Goal: Task Accomplishment & Management: Complete application form

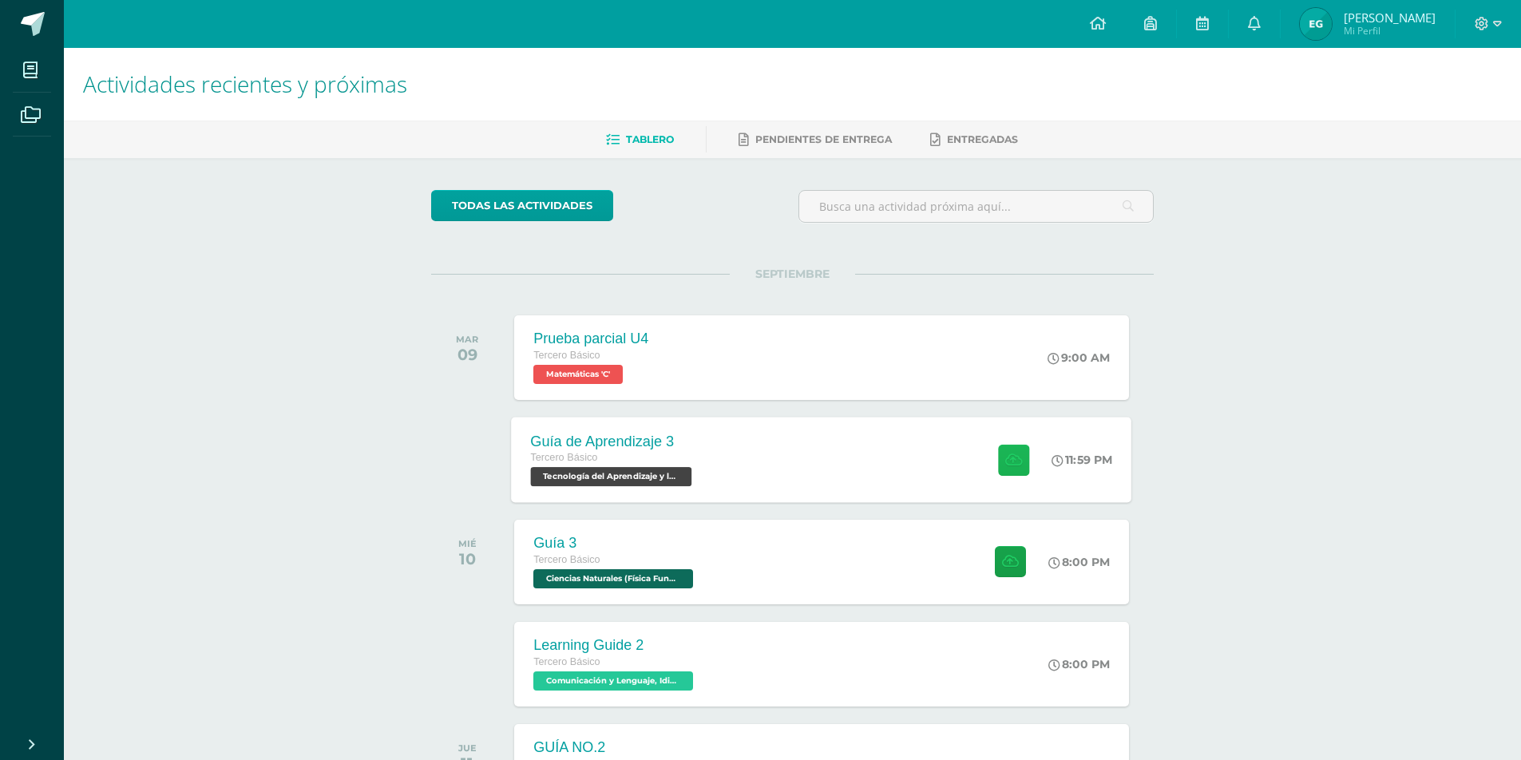
click at [1013, 456] on icon at bounding box center [1013, 460] width 17 height 14
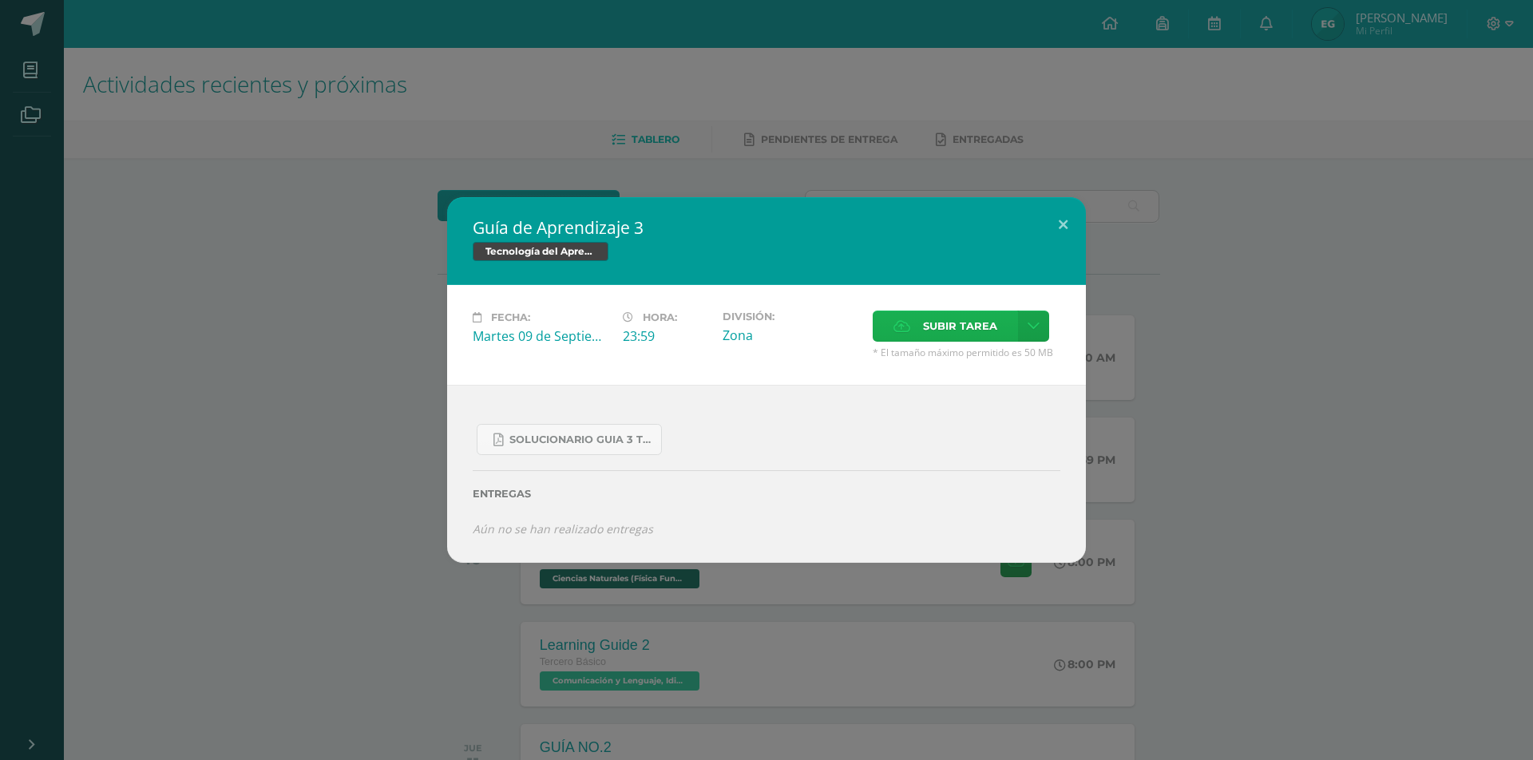
click at [951, 328] on span "Subir tarea" at bounding box center [960, 326] width 74 height 30
click at [0, 0] on input "Subir tarea" at bounding box center [0, 0] width 0 height 0
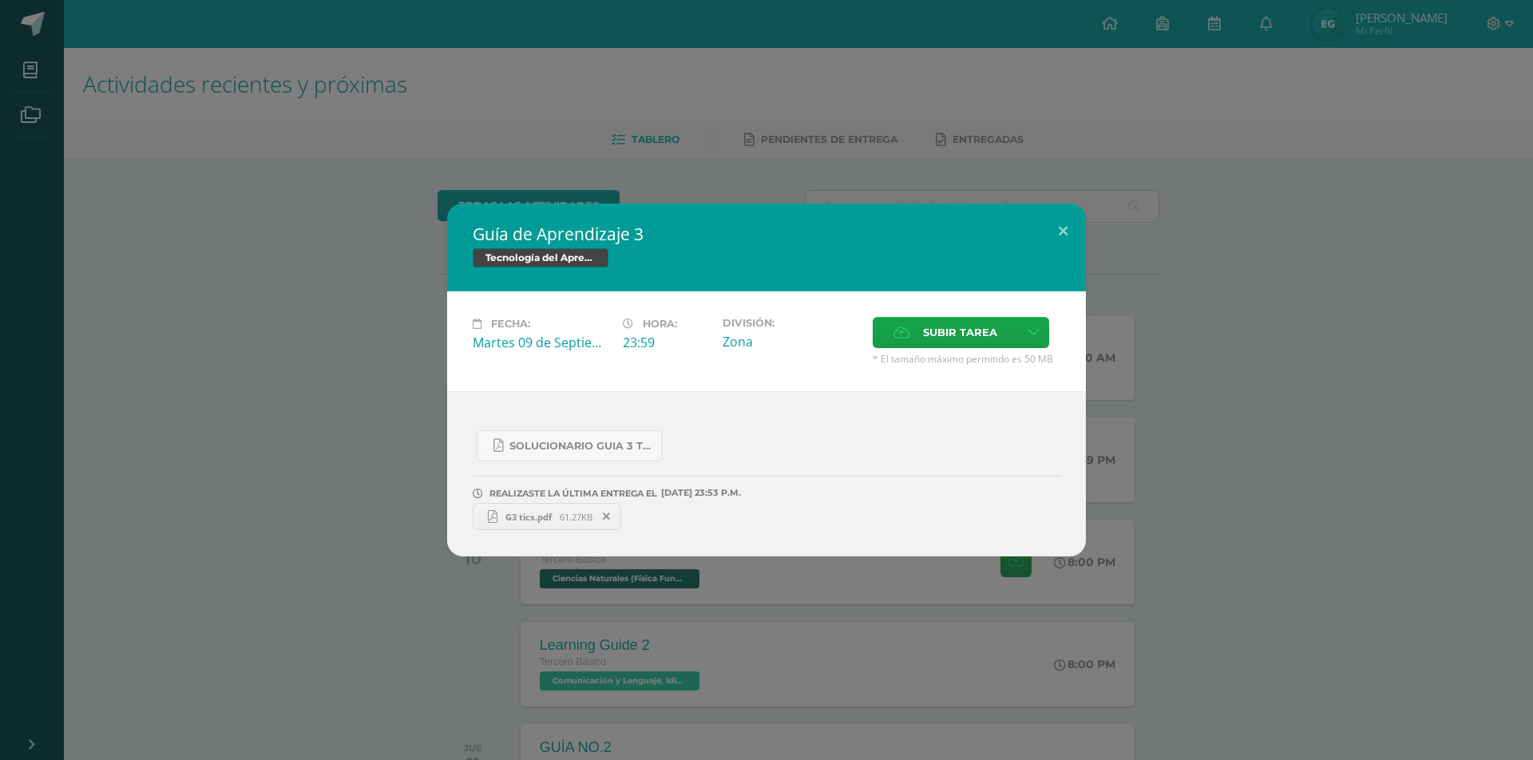
click at [544, 518] on span "G3 tics.pdf" at bounding box center [529, 517] width 62 height 12
click at [1055, 230] on button at bounding box center [1064, 231] width 46 height 54
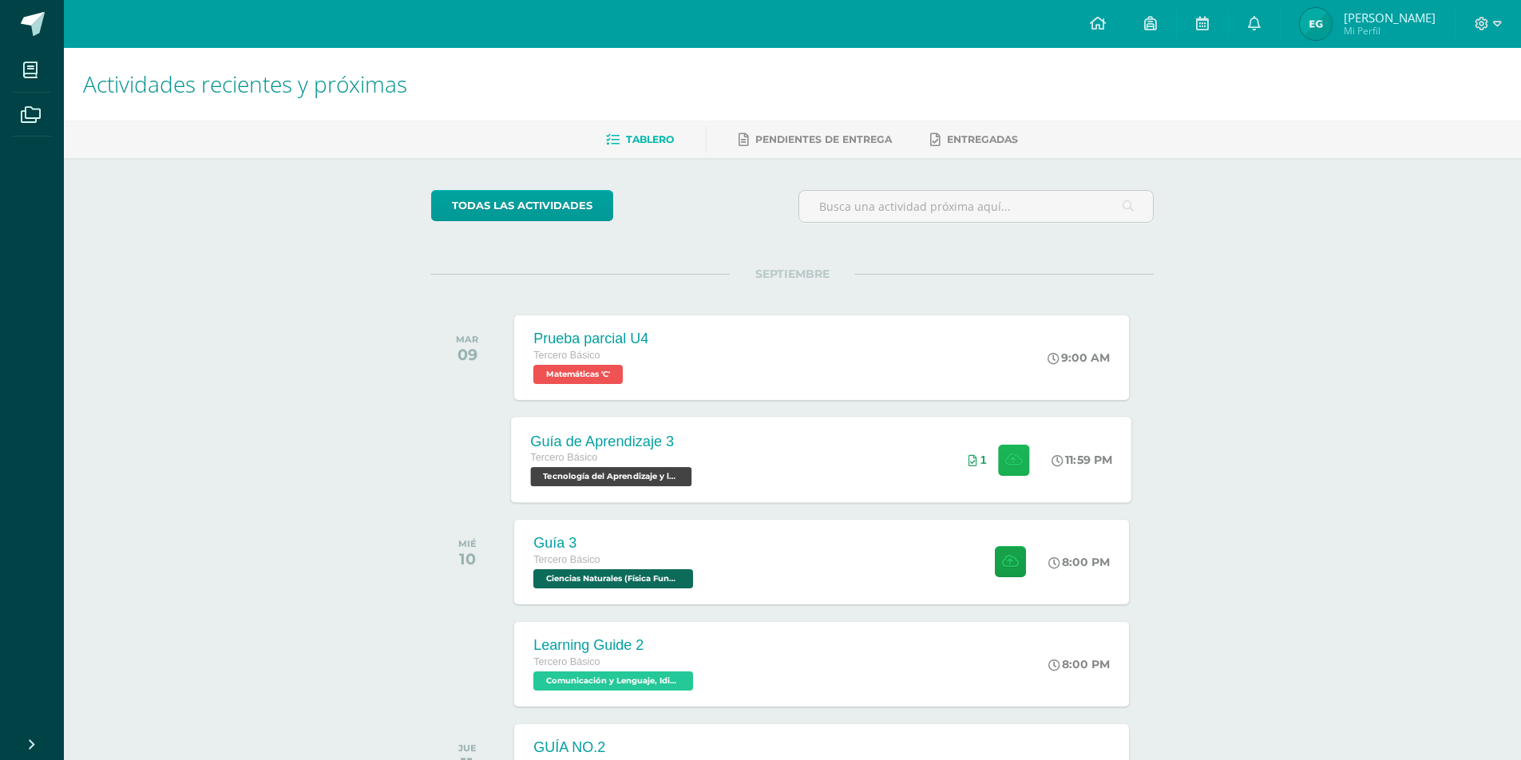
click at [1011, 466] on icon at bounding box center [1013, 460] width 17 height 14
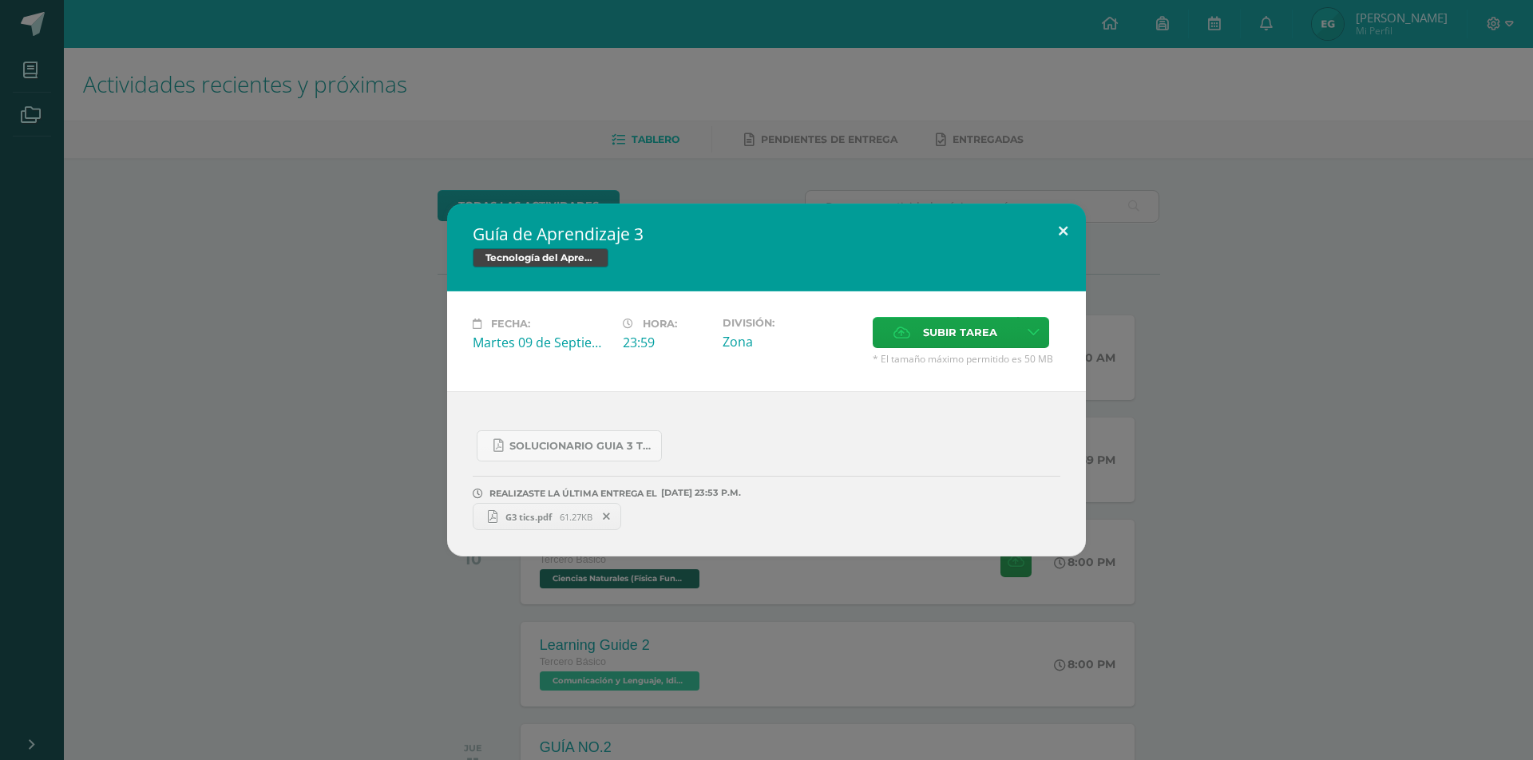
click at [1078, 231] on button at bounding box center [1064, 231] width 46 height 54
